Goal: Task Accomplishment & Management: Use online tool/utility

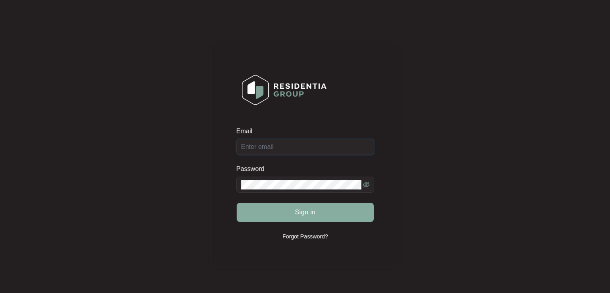
type input "[PERSON_NAME][EMAIL_ADDRESS][DOMAIN_NAME]"
click at [302, 212] on span "Sign in" at bounding box center [305, 212] width 21 height 10
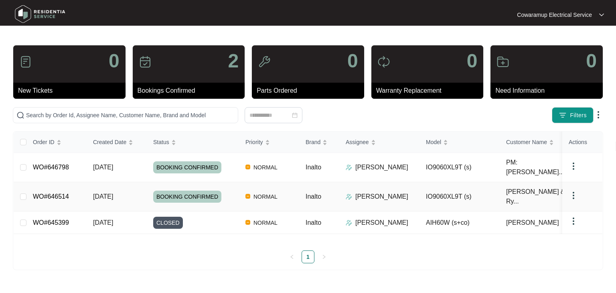
click at [63, 193] on link "WO#646514" at bounding box center [51, 196] width 36 height 7
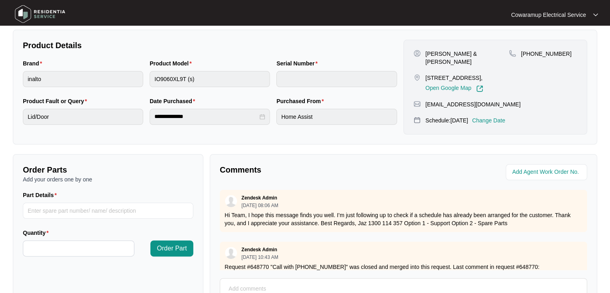
scroll to position [158, 0]
click at [88, 210] on input "Part Details" at bounding box center [108, 211] width 170 height 16
drag, startPoint x: 62, startPoint y: 213, endPoint x: -13, endPoint y: 212, distance: 75.0
click at [0, 212] on html "**********" at bounding box center [305, 108] width 610 height 532
click at [58, 209] on input "2 x Hinges" at bounding box center [108, 211] width 170 height 16
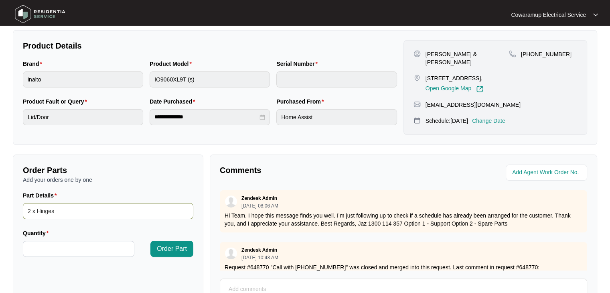
drag, startPoint x: 58, startPoint y: 209, endPoint x: 0, endPoint y: 208, distance: 58.2
click at [0, 208] on main "**********" at bounding box center [305, 108] width 610 height 532
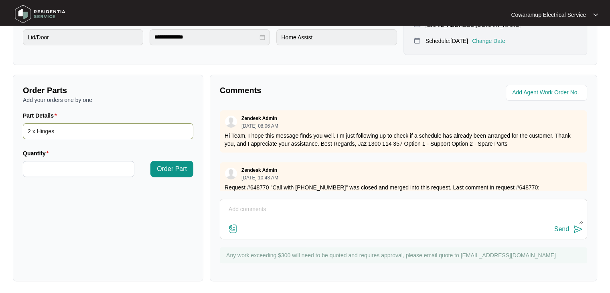
scroll to position [238, 0]
type input "SP12984"
click at [80, 164] on input "Quantity" at bounding box center [78, 168] width 111 height 15
type input "*"
click at [172, 167] on span "Order Part" at bounding box center [172, 169] width 30 height 10
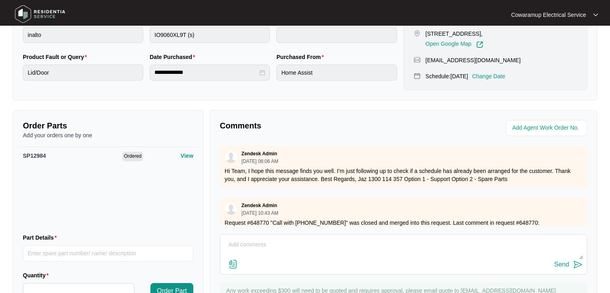
scroll to position [241, 0]
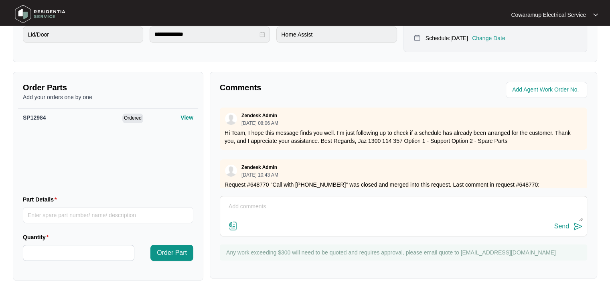
click at [260, 205] on textarea at bounding box center [403, 210] width 359 height 21
type textarea "Assessed oven it requires new hinges. Ordered 2 hinges"
click at [574, 223] on img at bounding box center [578, 226] width 10 height 10
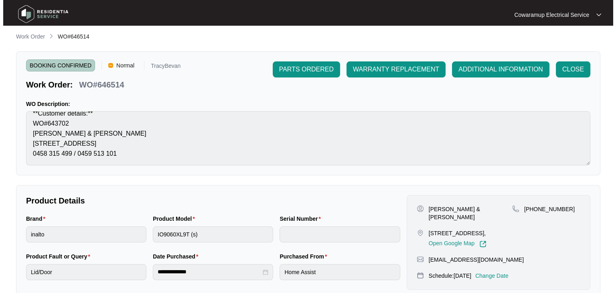
scroll to position [0, 0]
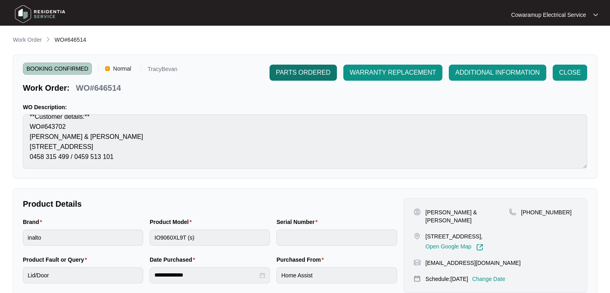
click at [319, 74] on span "PARTS ORDERED" at bounding box center [303, 73] width 55 height 10
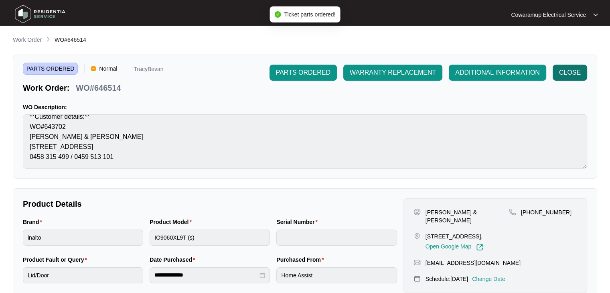
click at [568, 71] on span "CLOSE" at bounding box center [570, 73] width 22 height 10
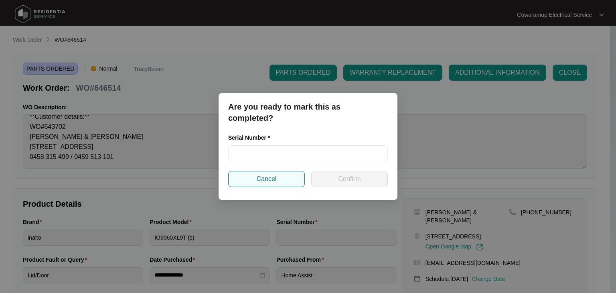
click at [269, 179] on span "Cancel" at bounding box center [267, 179] width 20 height 10
